Goal: Task Accomplishment & Management: Manage account settings

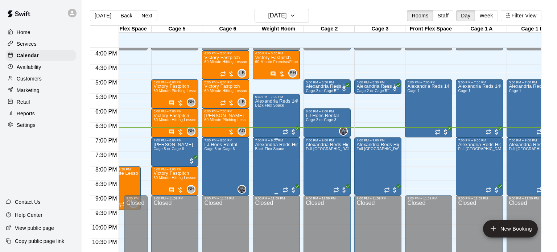
scroll to position [463, 120]
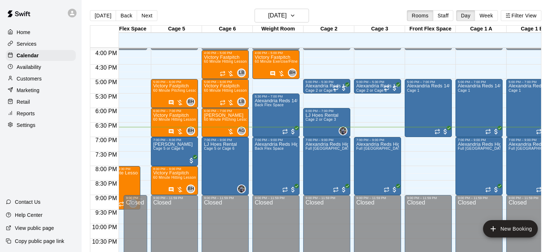
click at [30, 73] on link "Availability" at bounding box center [41, 67] width 70 height 11
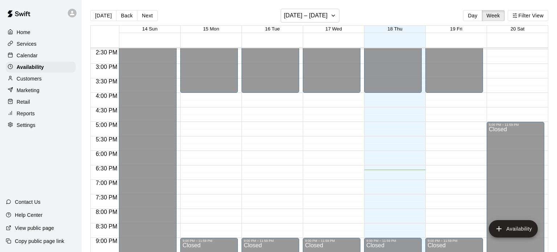
click at [50, 56] on div "Calendar" at bounding box center [41, 55] width 70 height 11
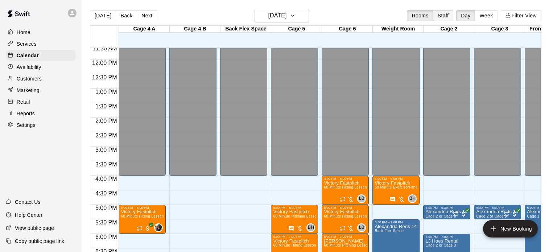
click at [447, 17] on button "Staff" at bounding box center [443, 15] width 21 height 11
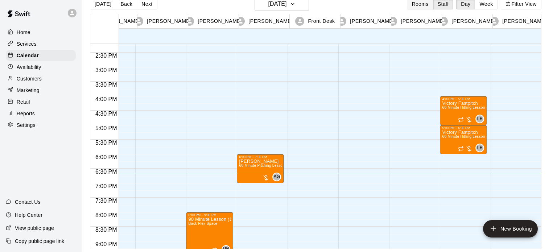
click at [421, 4] on button "Rooms" at bounding box center [420, 4] width 26 height 11
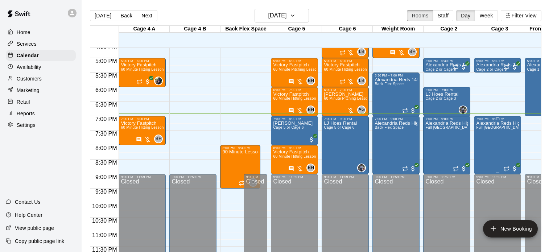
scroll to position [12, 0]
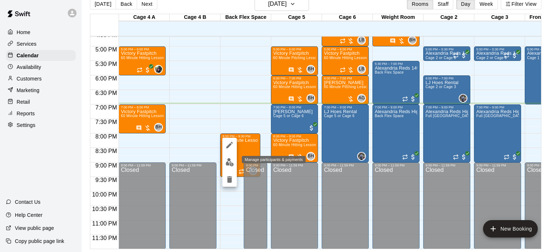
click at [230, 161] on img "edit" at bounding box center [230, 162] width 8 height 8
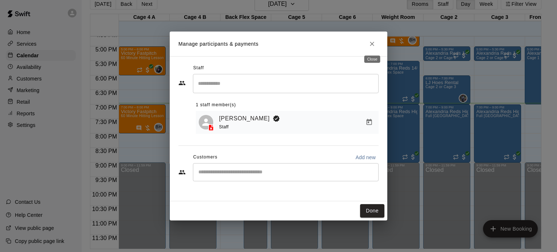
click at [372, 46] on icon "Close" at bounding box center [372, 43] width 7 height 7
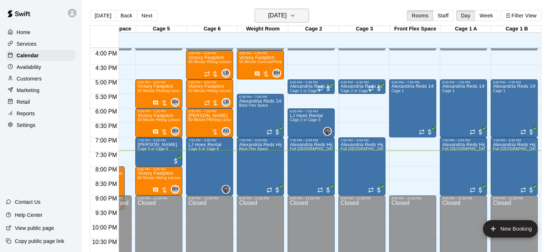
click at [294, 15] on icon "button" at bounding box center [292, 15] width 3 height 1
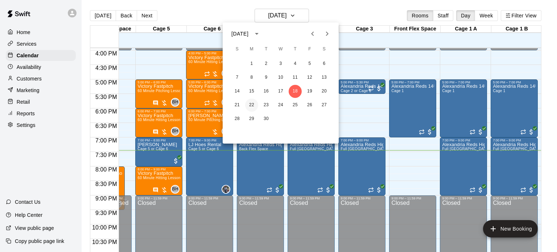
click at [250, 104] on button "22" at bounding box center [251, 105] width 13 height 13
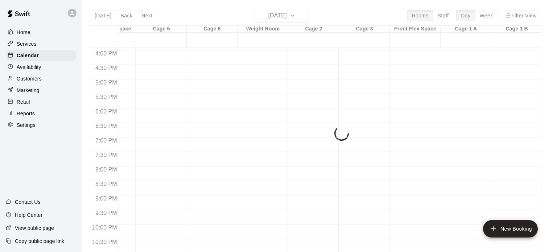
click at [254, 73] on button "22" at bounding box center [259, 68] width 10 height 7
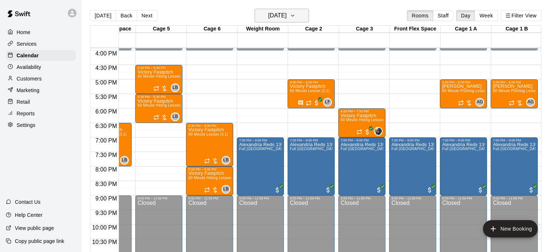
click at [304, 20] on button "Monday Sep 22" at bounding box center [282, 16] width 54 height 14
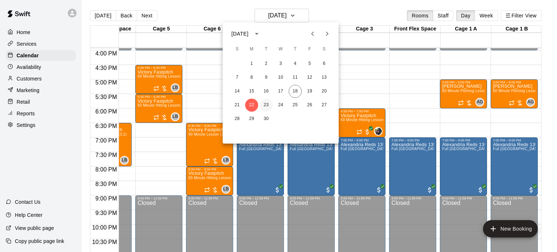
click at [265, 111] on button "23" at bounding box center [266, 105] width 13 height 13
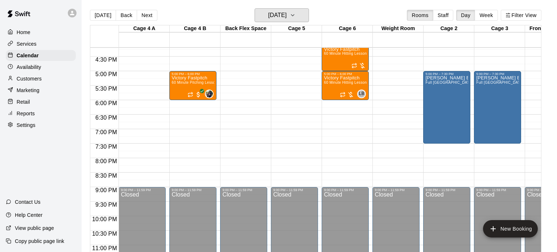
scroll to position [0, 3]
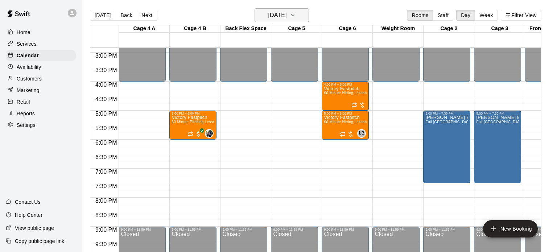
click at [286, 20] on button "Tuesday Sep 23" at bounding box center [282, 15] width 54 height 14
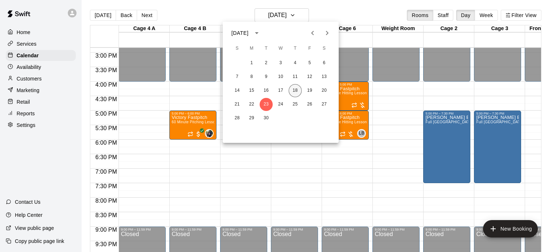
click at [293, 91] on button "18" at bounding box center [295, 90] width 13 height 13
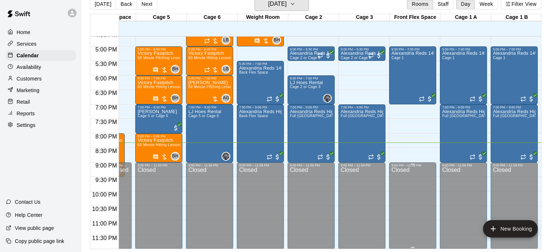
scroll to position [11, 0]
